Goal: Register for event/course

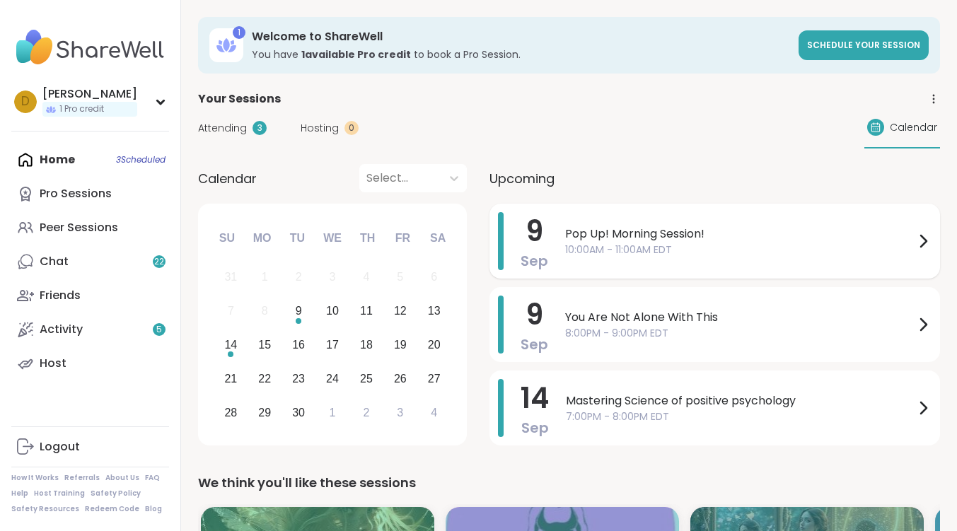
click at [921, 241] on icon at bounding box center [923, 241] width 17 height 17
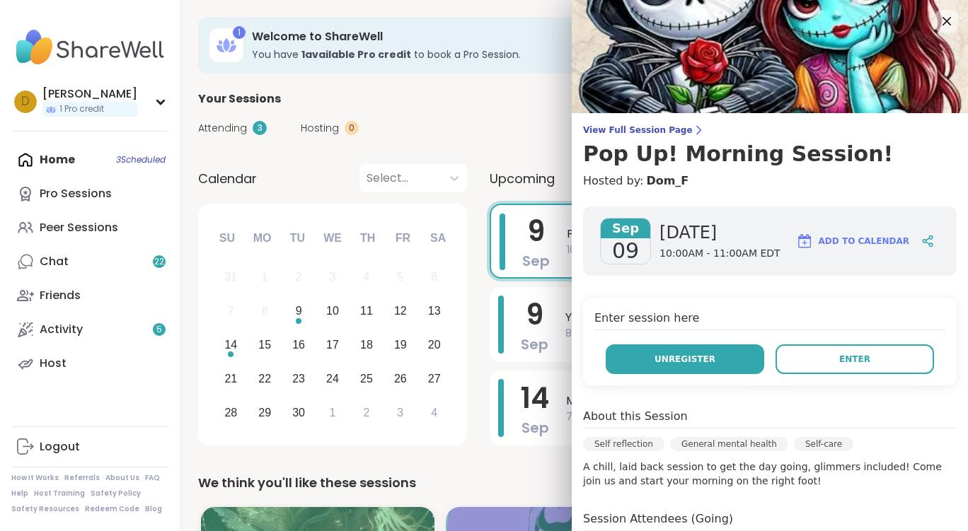
click at [679, 360] on span "Unregister" at bounding box center [685, 359] width 61 height 13
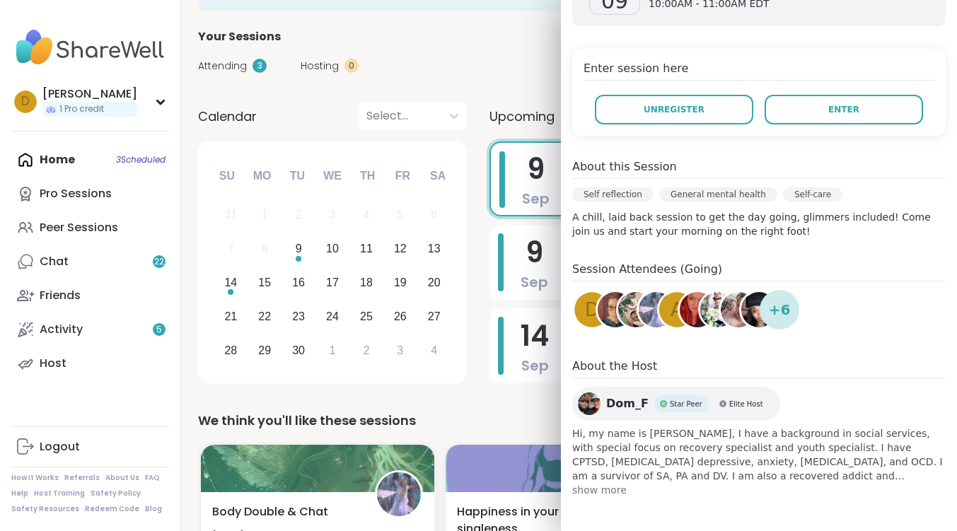
scroll to position [142, 0]
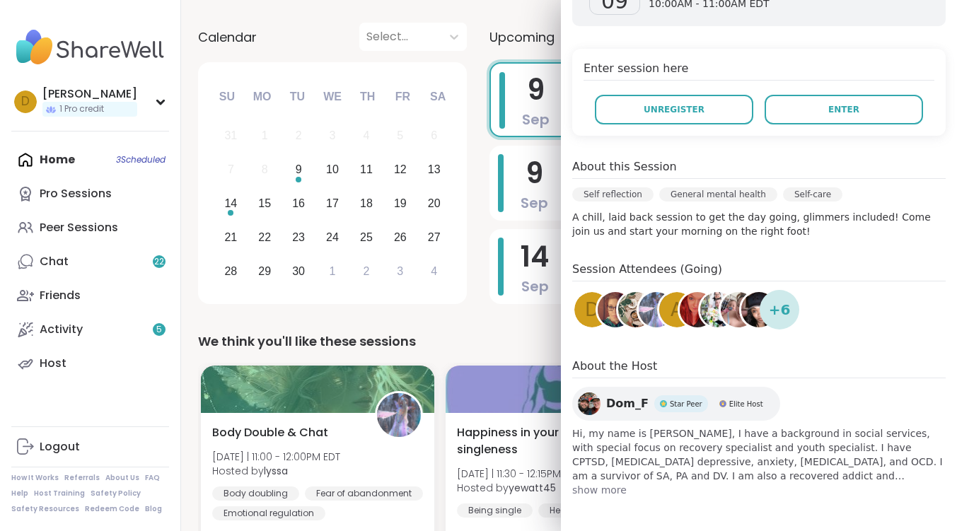
click at [637, 318] on link at bounding box center [657, 310] width 40 height 40
click at [781, 312] on span "+ 6" at bounding box center [780, 309] width 22 height 21
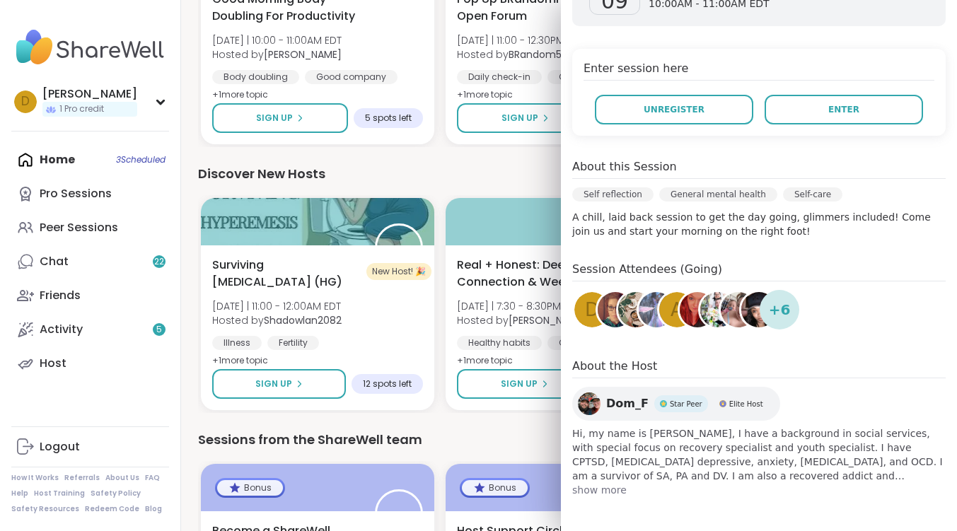
scroll to position [1706, 0]
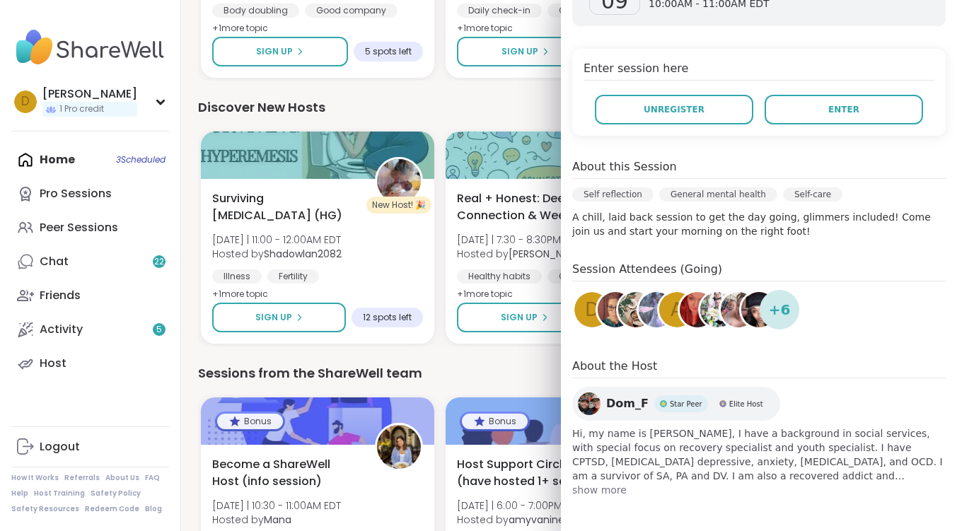
click at [595, 489] on span "show more" at bounding box center [760, 490] width 374 height 14
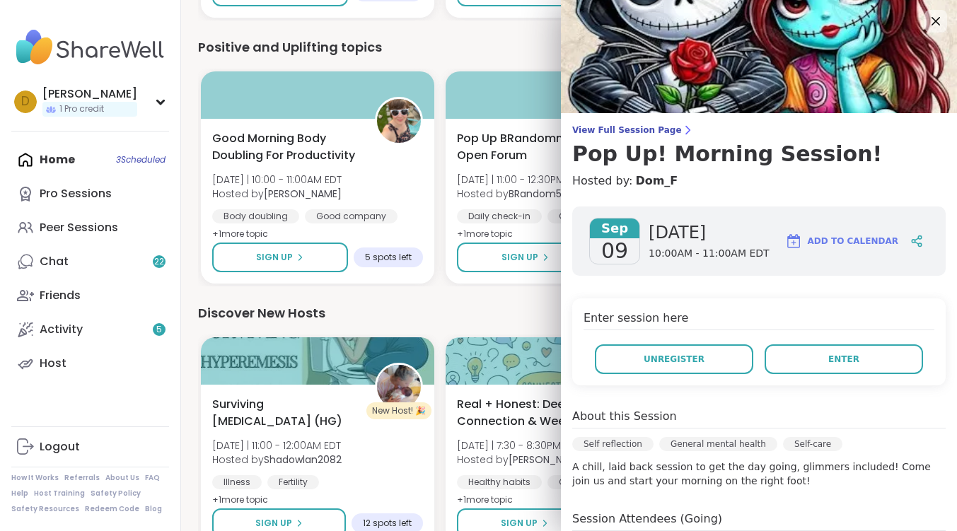
scroll to position [1423, 0]
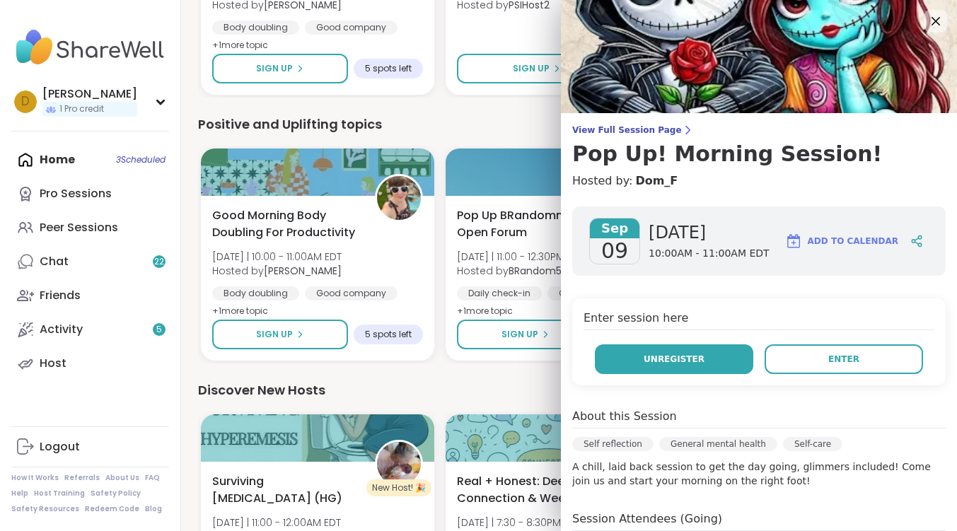
click at [689, 363] on span "Unregister" at bounding box center [674, 359] width 61 height 13
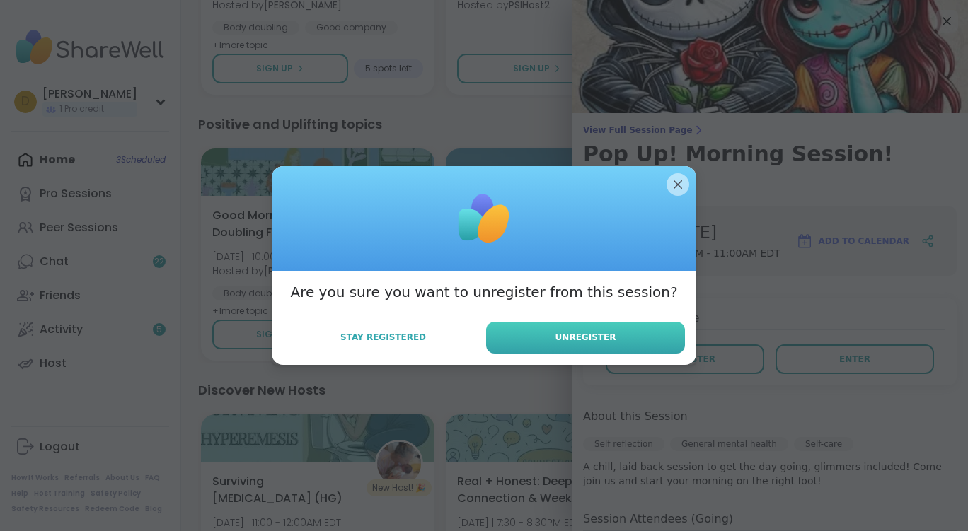
click at [596, 331] on span "Unregister" at bounding box center [586, 337] width 61 height 13
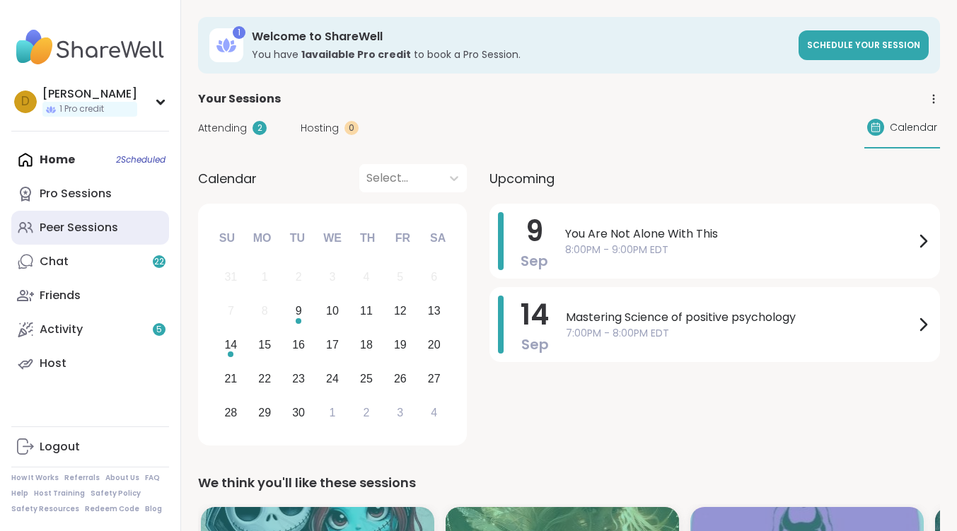
click at [85, 217] on link "Peer Sessions" at bounding box center [90, 228] width 158 height 34
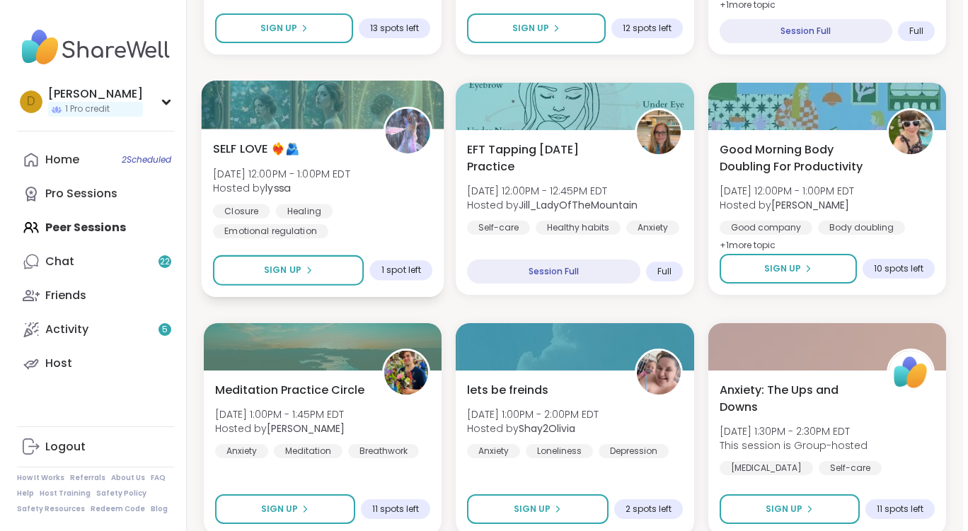
scroll to position [920, 0]
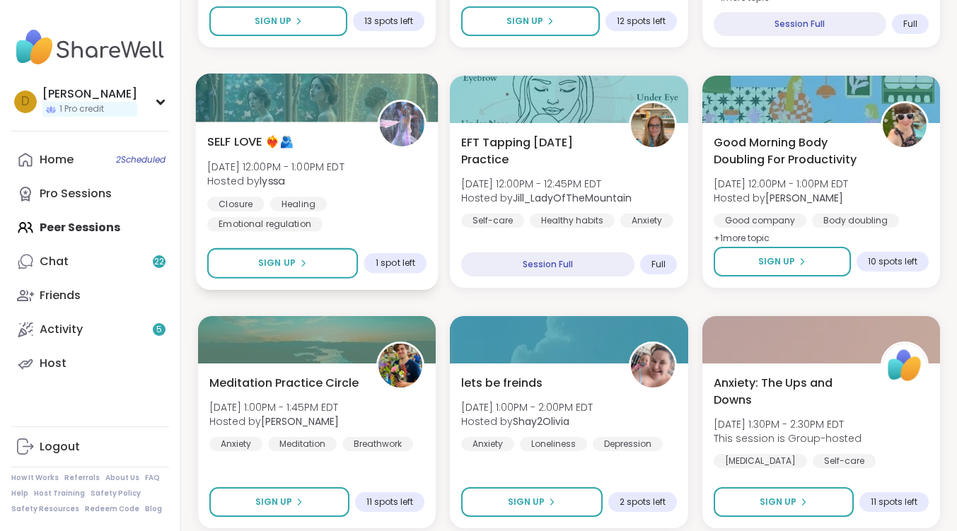
click at [233, 139] on span "SELF LOVE ❤️‍🔥🫂" at bounding box center [250, 141] width 86 height 17
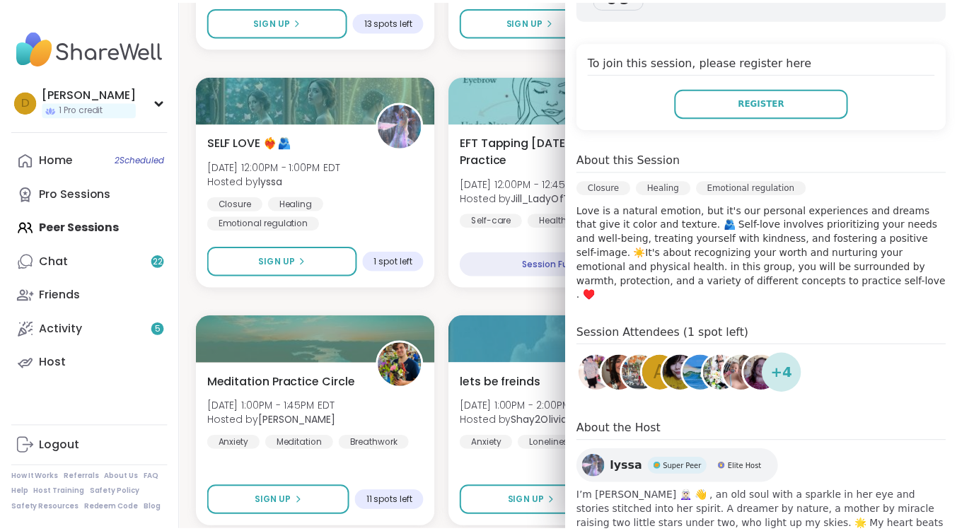
scroll to position [306, 0]
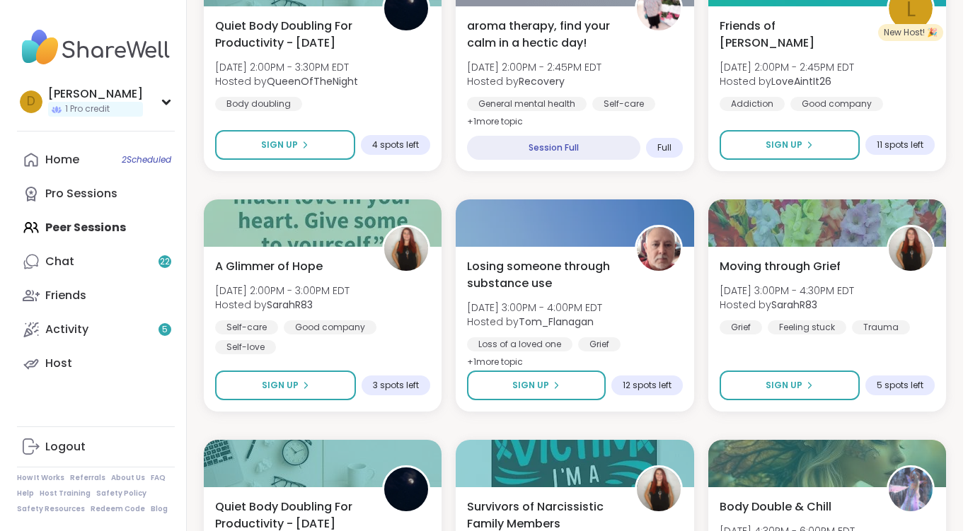
scroll to position [1557, 0]
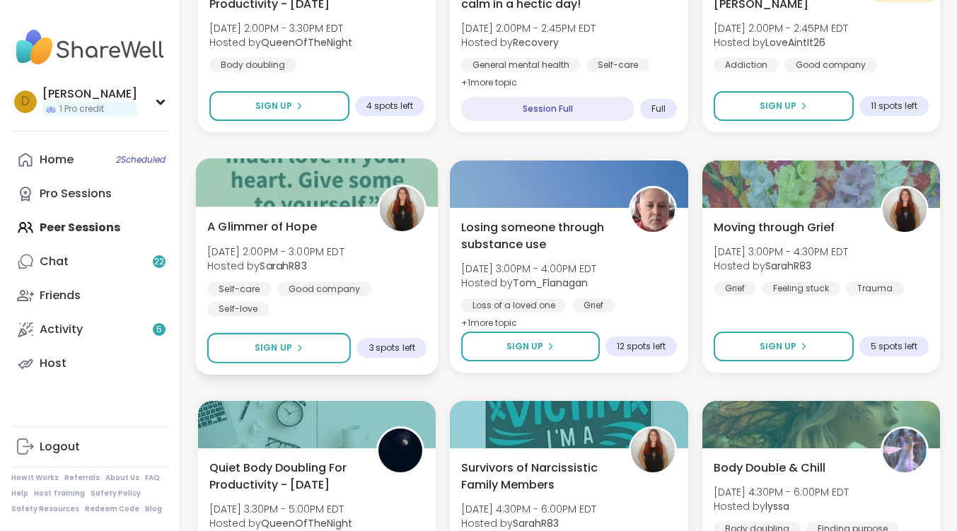
click at [287, 225] on span "A Glimmer of Hope" at bounding box center [262, 226] width 110 height 17
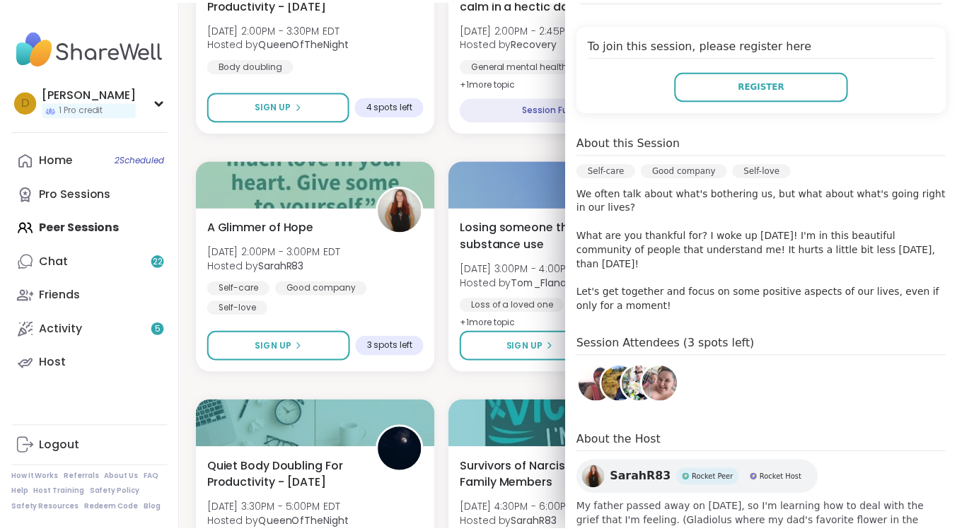
scroll to position [283, 0]
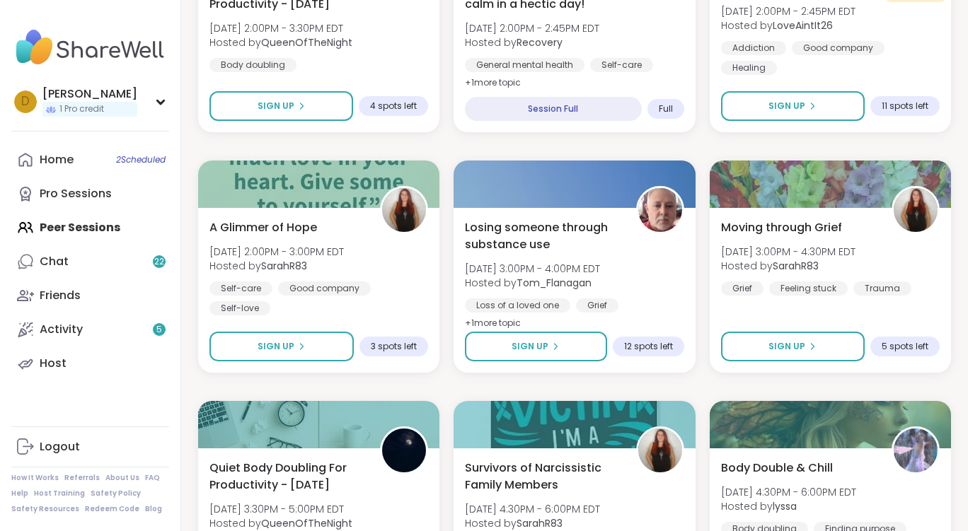
click at [445, 385] on div "Good Morning Body Doubling For Productivity [DATE] 9:00AM - 10:00AM EDT Hosted …" at bounding box center [574, 146] width 753 height 2859
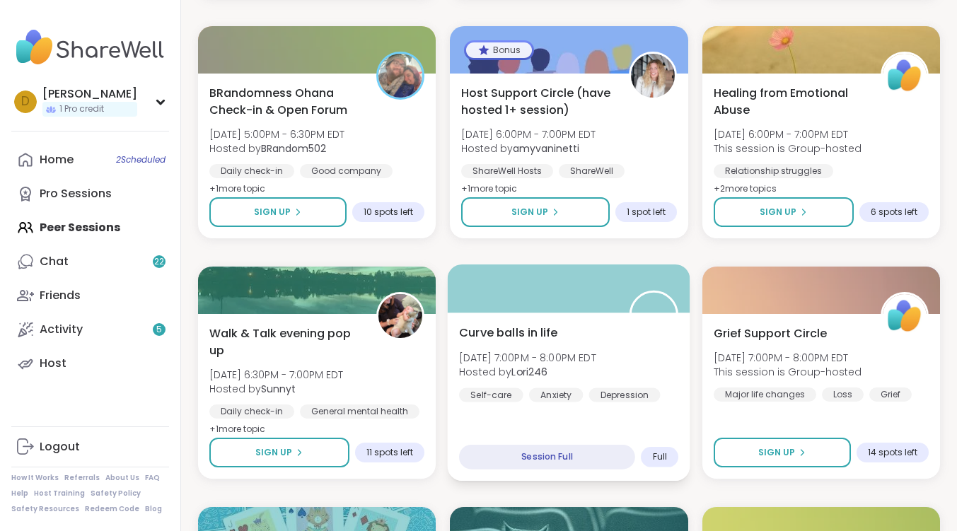
scroll to position [2265, 0]
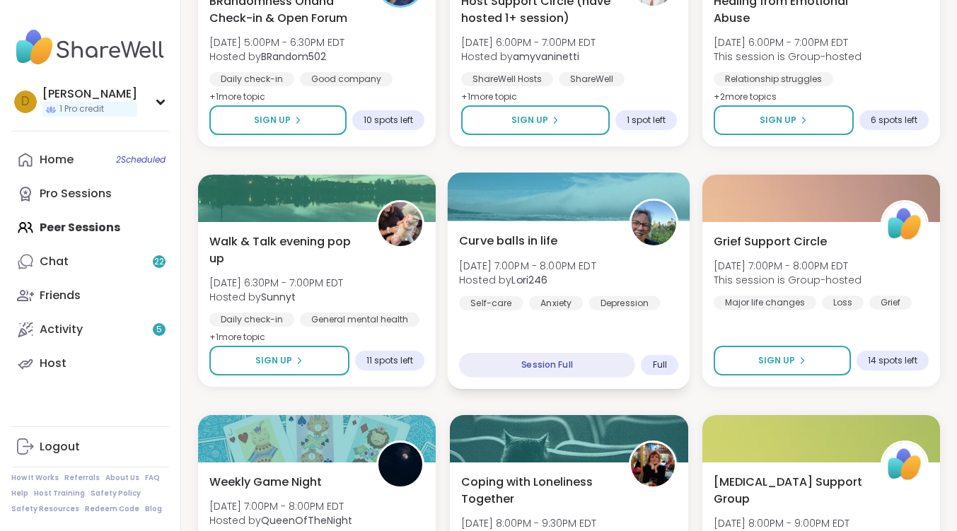
click at [498, 238] on span "Curve balls in life" at bounding box center [508, 240] width 99 height 17
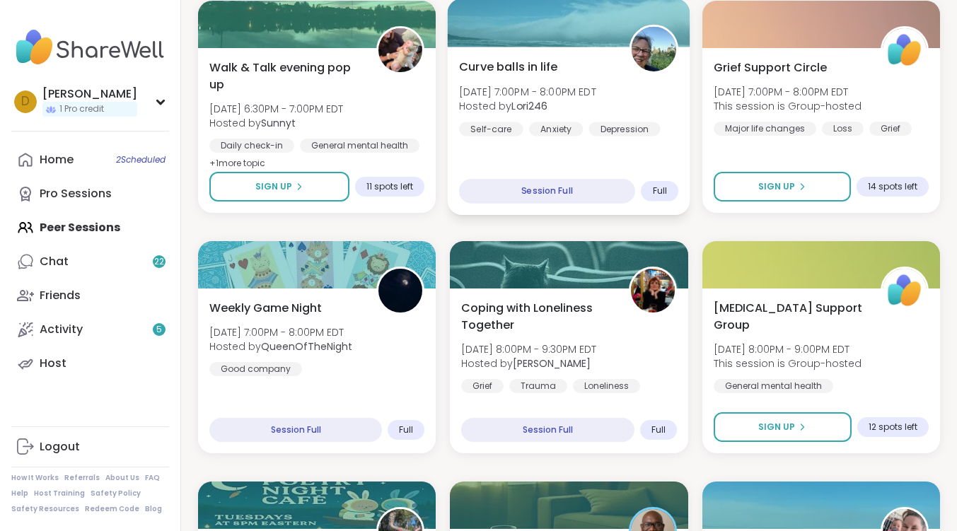
scroll to position [2477, 0]
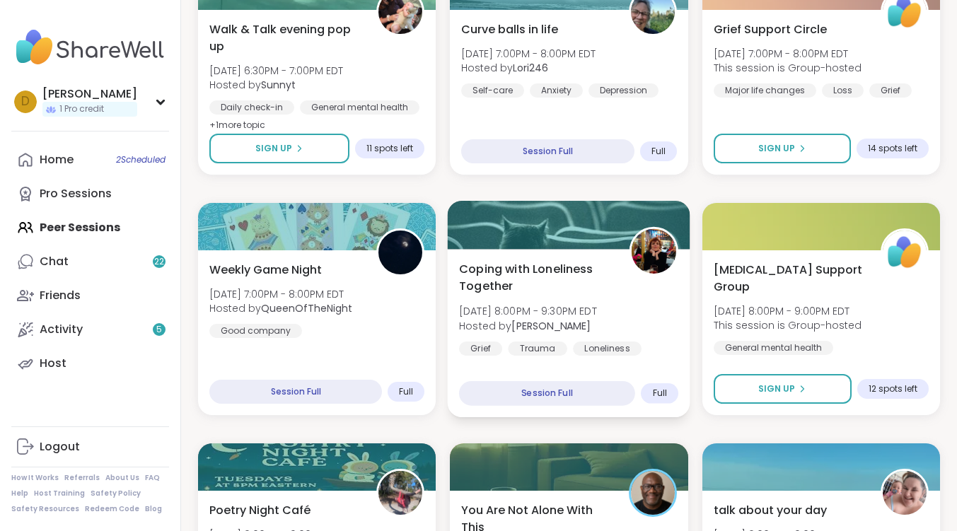
click at [575, 269] on span "Coping with Loneliness Together" at bounding box center [536, 277] width 155 height 35
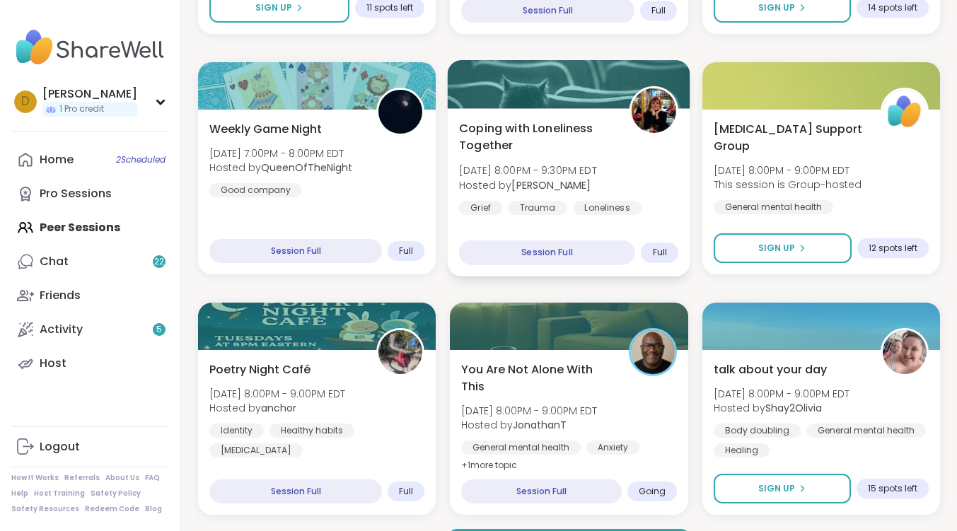
scroll to position [2618, 0]
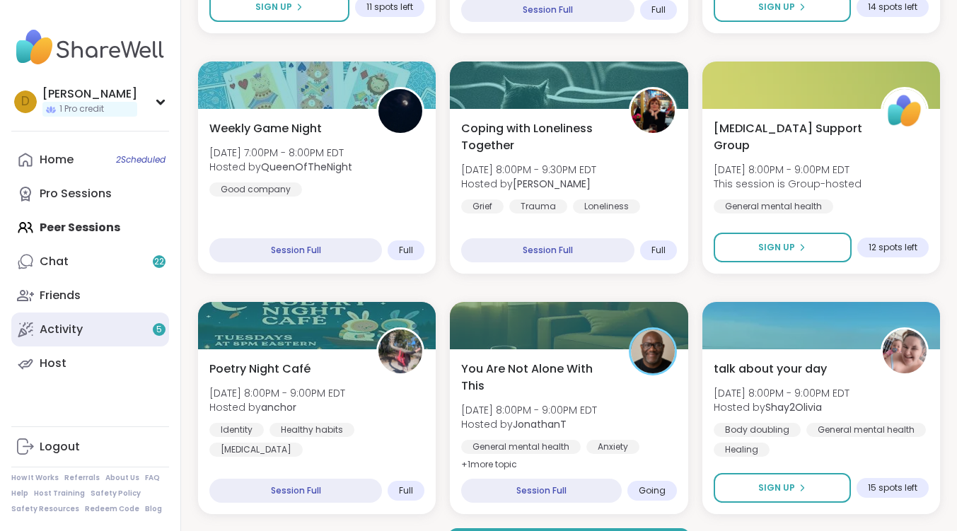
click at [106, 323] on link "Activity 5" at bounding box center [90, 330] width 158 height 34
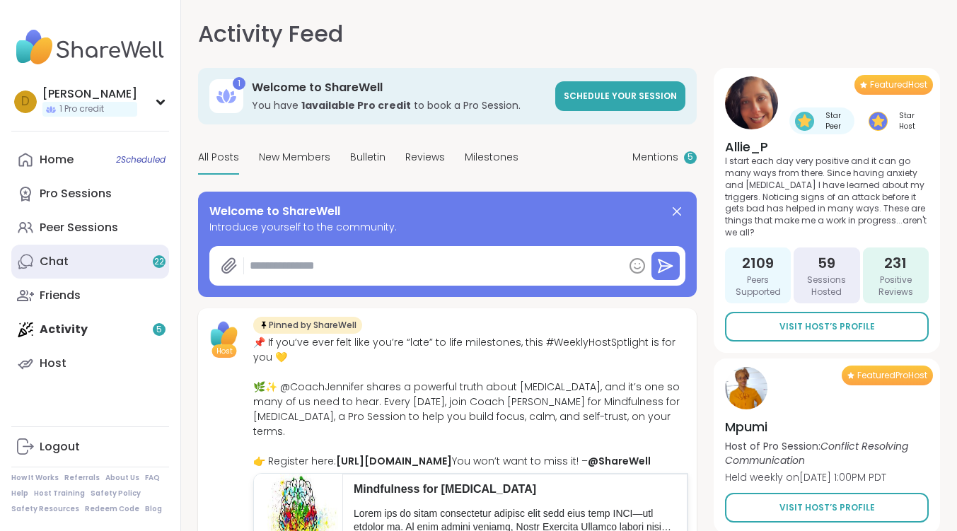
click at [57, 258] on div "Chat 22" at bounding box center [54, 262] width 29 height 16
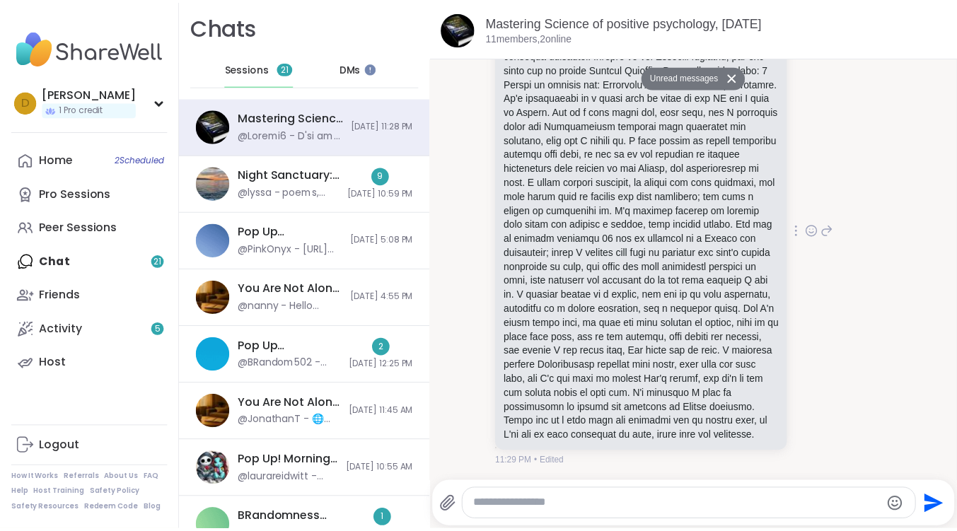
scroll to position [1594, 0]
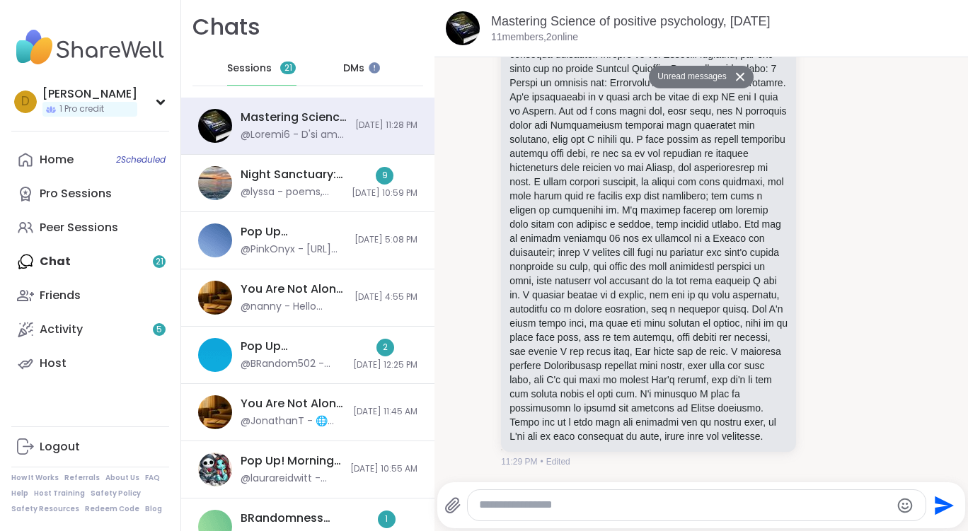
click at [343, 67] on span "DMs" at bounding box center [353, 69] width 21 height 14
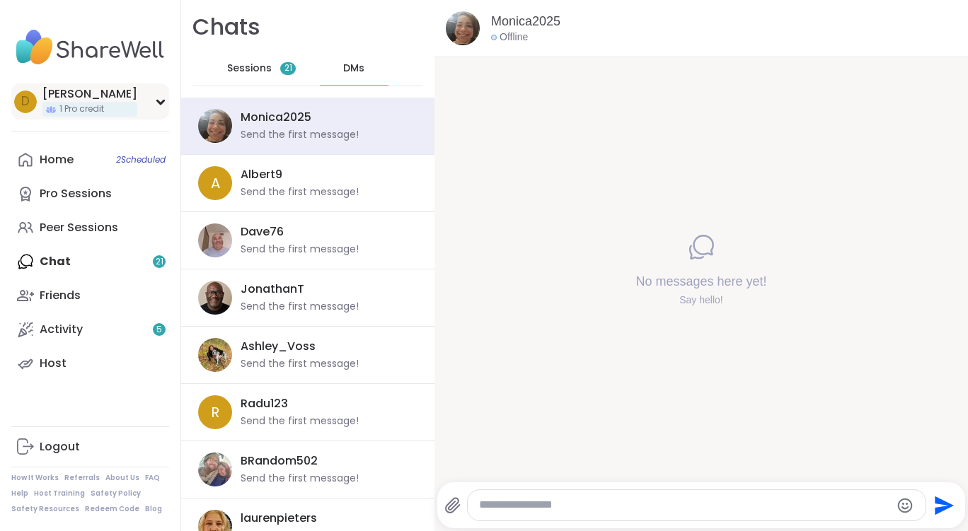
click at [77, 96] on div "[PERSON_NAME]" at bounding box center [89, 94] width 95 height 16
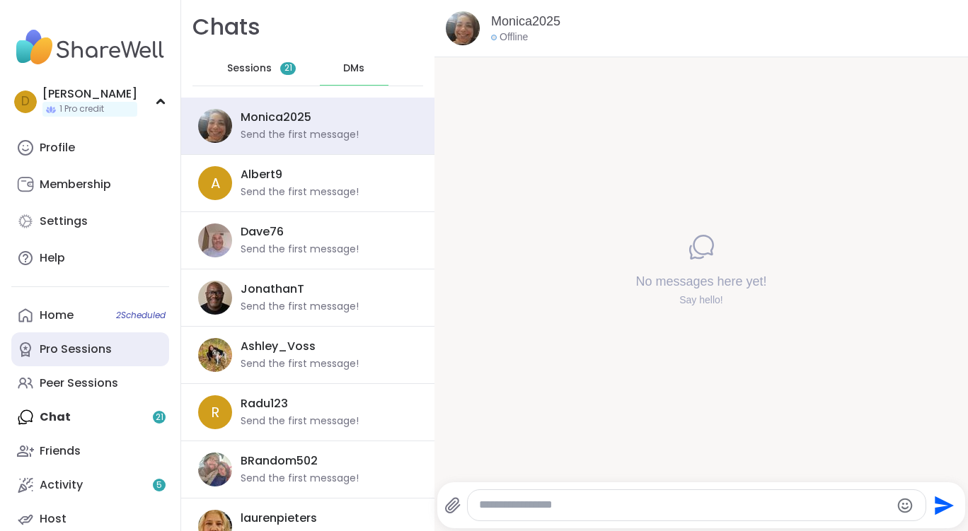
click at [95, 341] on link "Pro Sessions" at bounding box center [90, 350] width 158 height 34
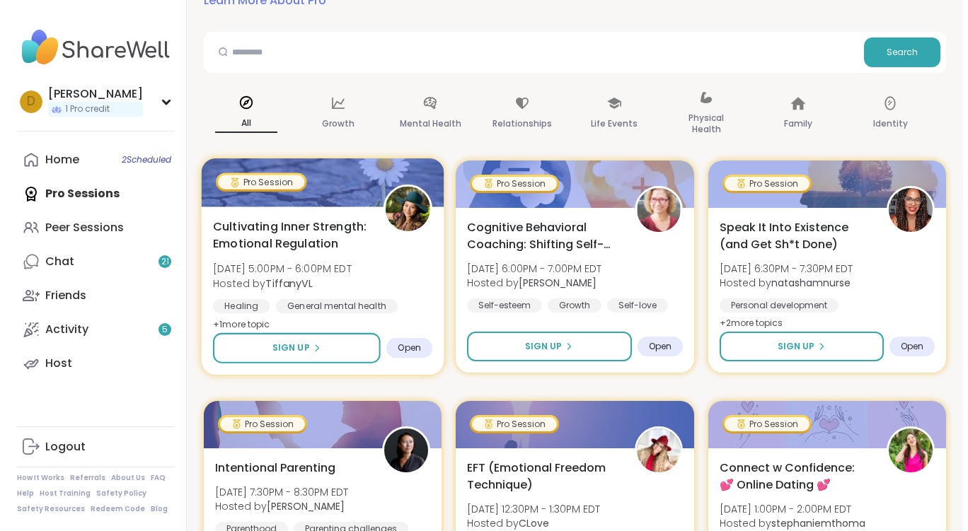
scroll to position [142, 0]
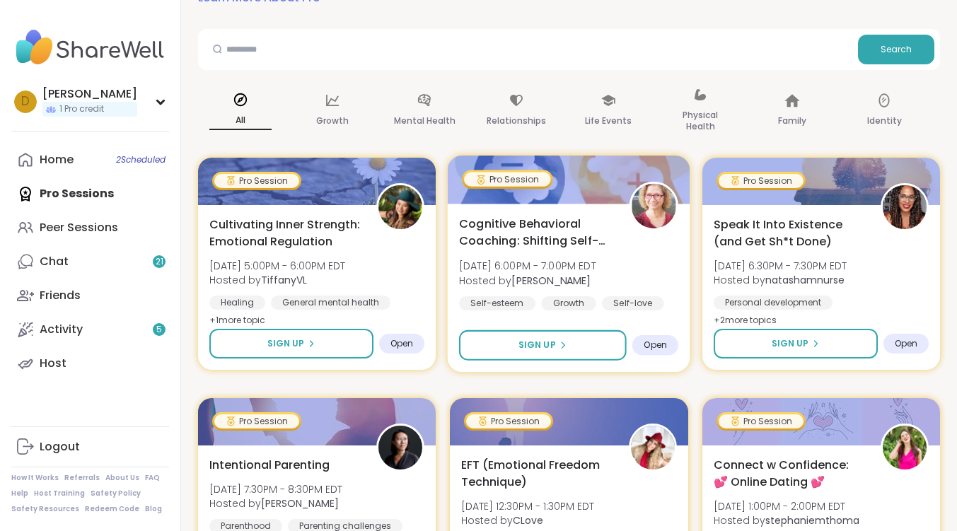
click at [567, 222] on span "Cognitive Behavioral Coaching: Shifting Self-Talk" at bounding box center [536, 232] width 155 height 35
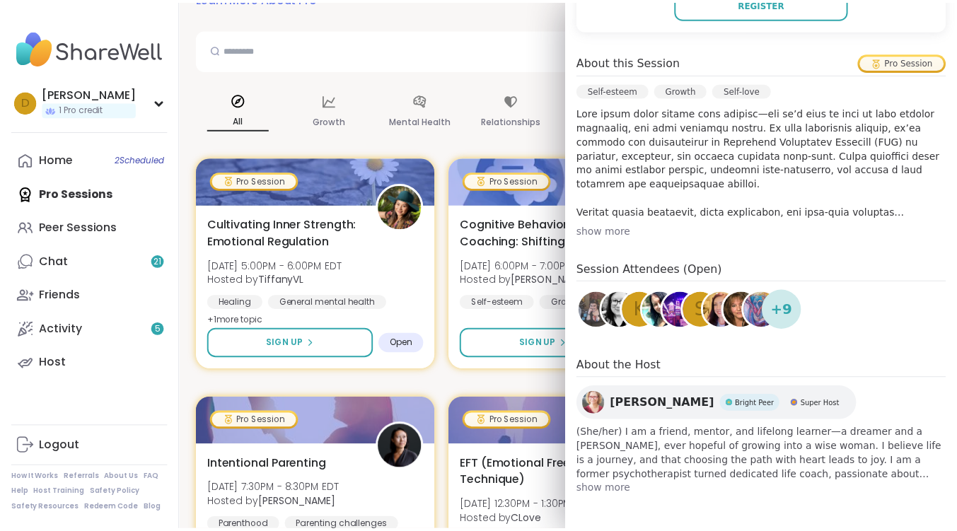
scroll to position [240, 0]
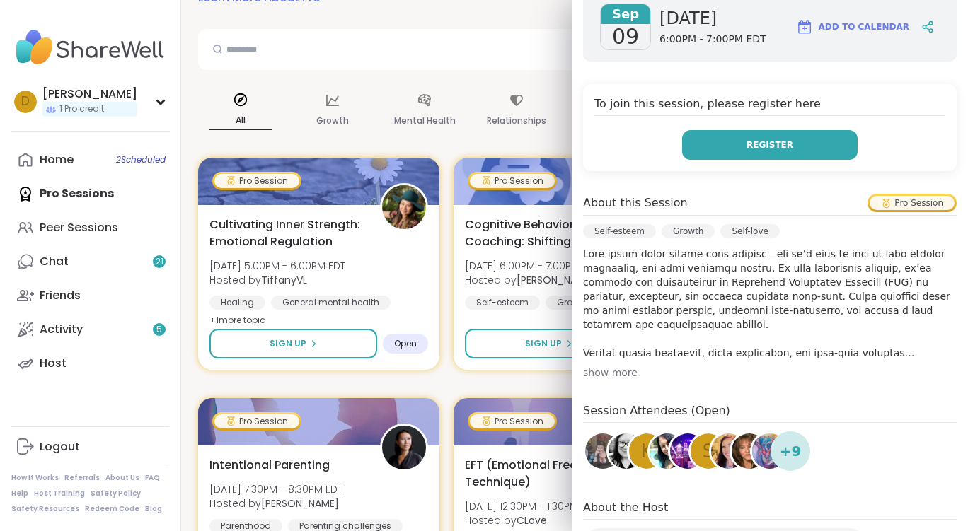
click at [723, 152] on button "Register" at bounding box center [770, 145] width 176 height 30
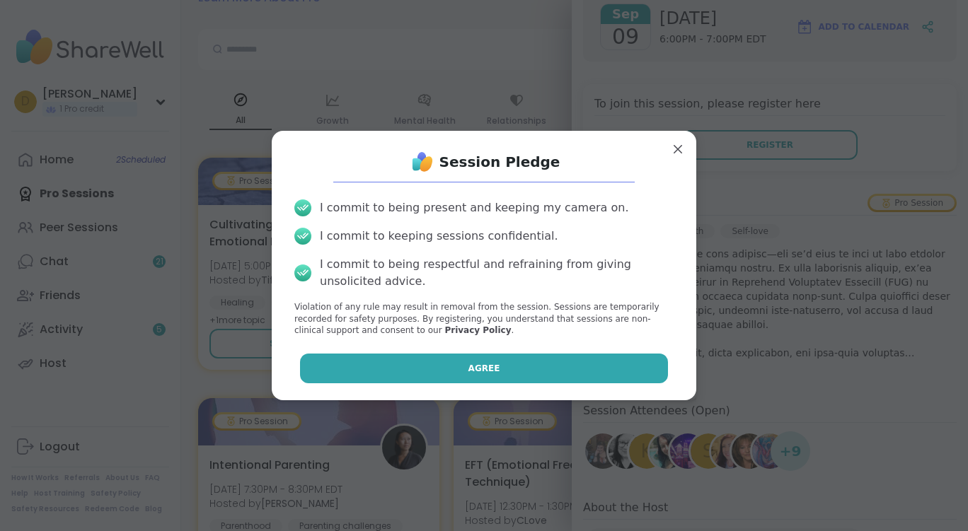
click at [507, 374] on button "Agree" at bounding box center [484, 369] width 369 height 30
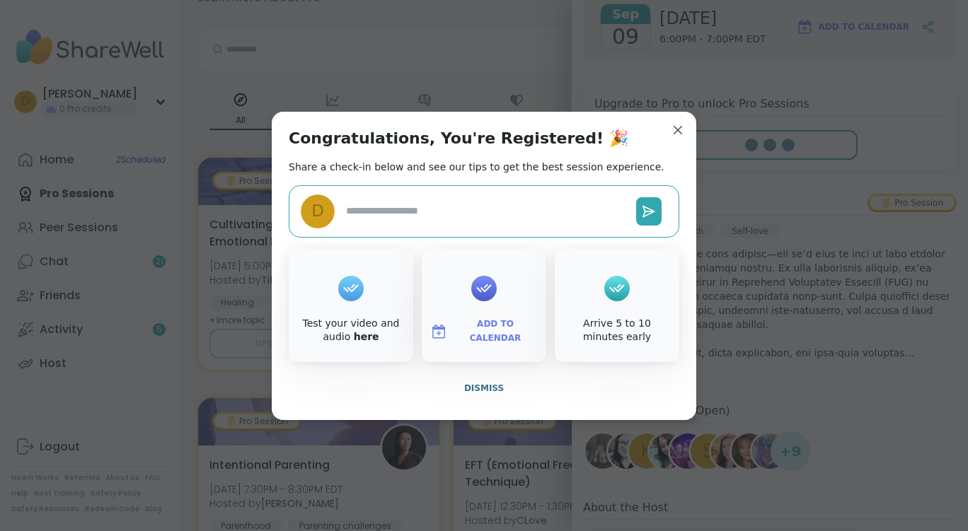
type textarea "*"
click at [469, 388] on span "Dismiss" at bounding box center [484, 389] width 40 height 10
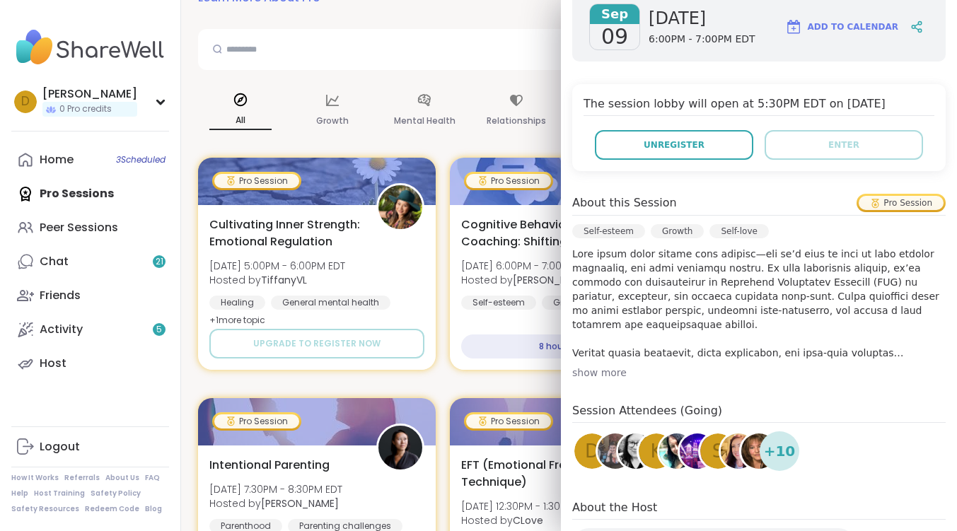
scroll to position [28, 0]
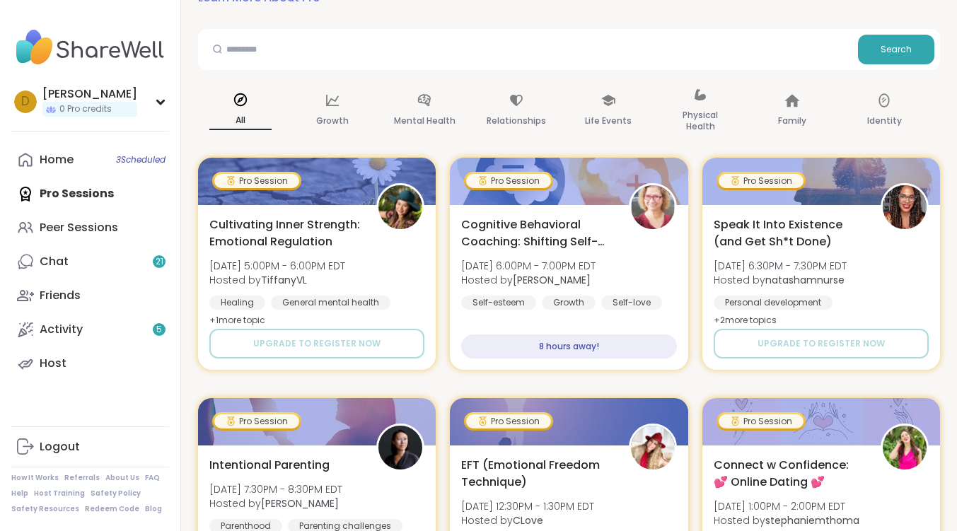
click at [473, 137] on div "All Growth Mental Health Relationships Life Events Physical Health Family Ident…" at bounding box center [569, 111] width 742 height 71
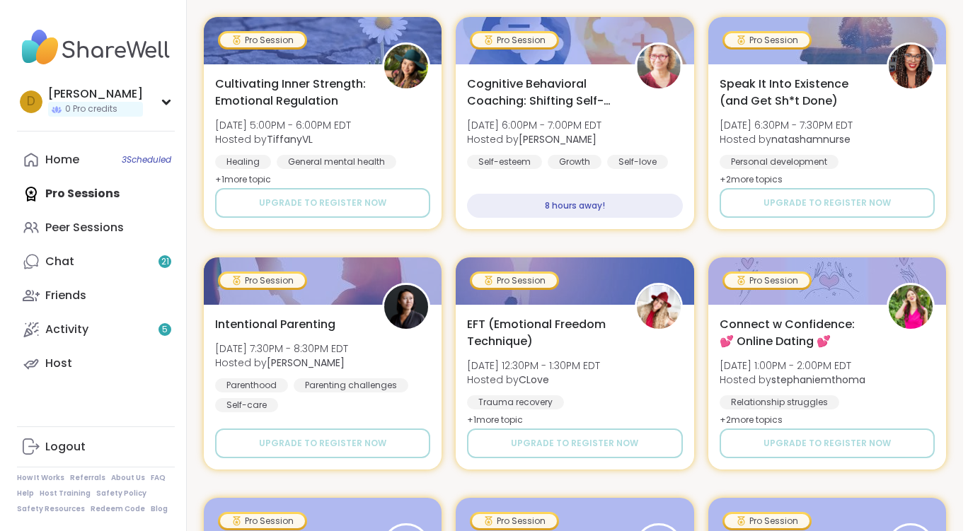
scroll to position [0, 0]
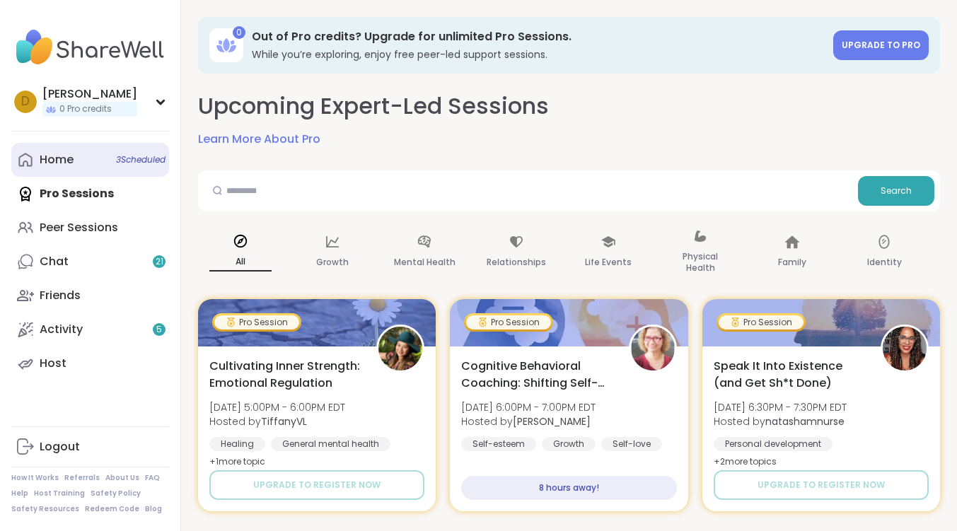
click at [65, 149] on link "Home 3 Scheduled" at bounding box center [90, 160] width 158 height 34
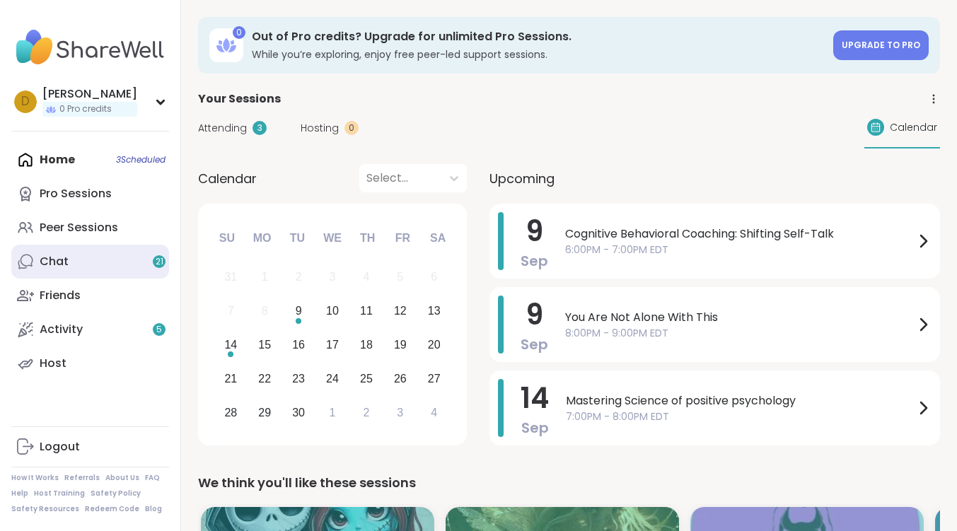
click at [53, 251] on link "Chat 21" at bounding box center [90, 262] width 158 height 34
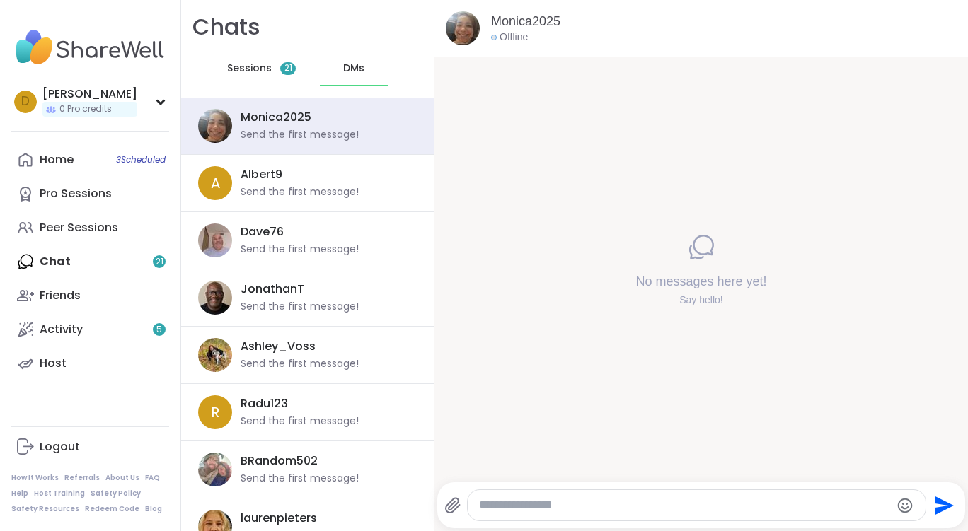
click at [276, 66] on div "Sessions 21" at bounding box center [261, 69] width 69 height 34
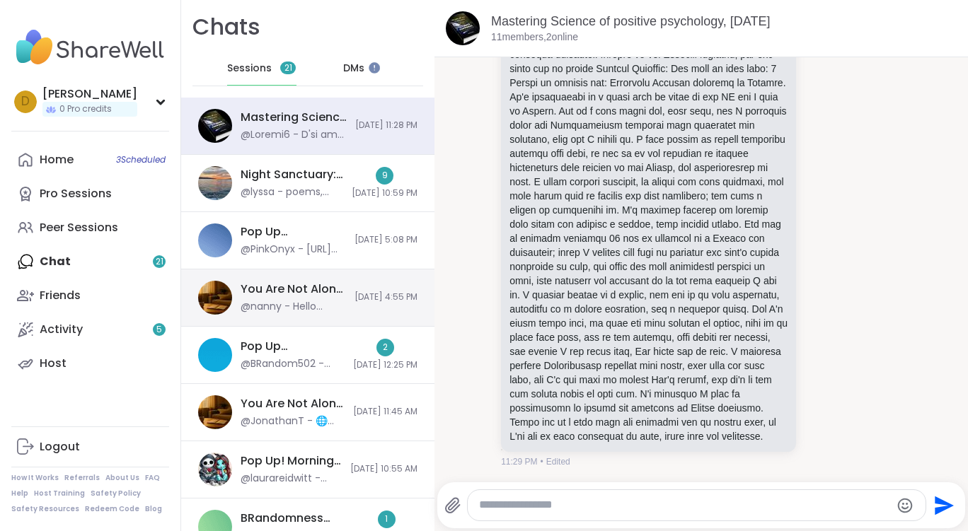
click at [282, 293] on div "You Are Not Alone With This, [DATE]" at bounding box center [293, 290] width 105 height 16
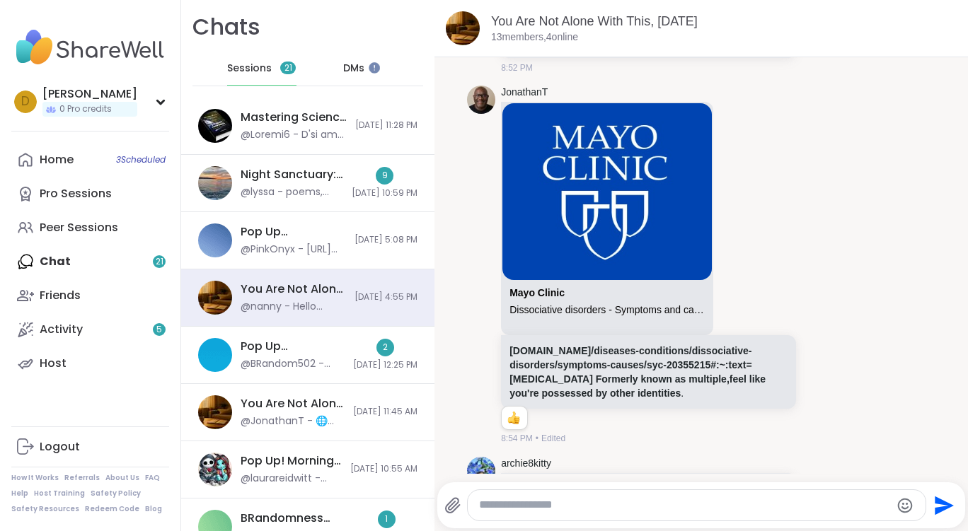
scroll to position [3285, 0]
